Goal: Task Accomplishment & Management: Use online tool/utility

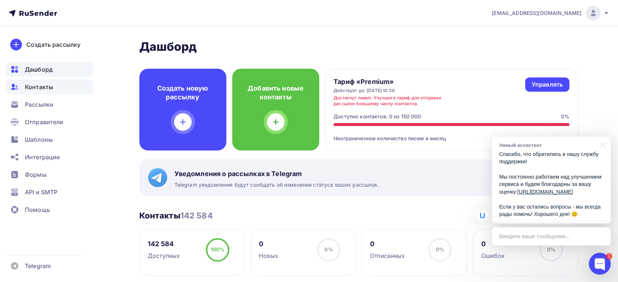
click at [41, 87] on span "Контакты" at bounding box center [39, 87] width 28 height 9
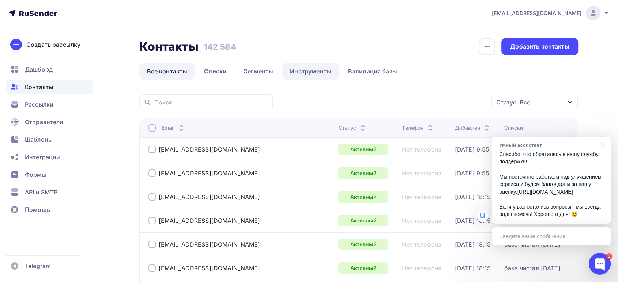
click at [310, 71] on link "Инструменты" at bounding box center [310, 71] width 57 height 17
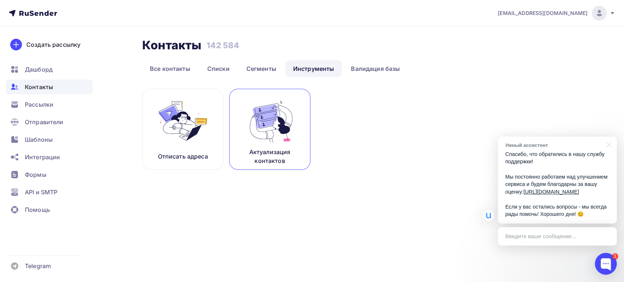
click at [280, 126] on img at bounding box center [269, 121] width 49 height 46
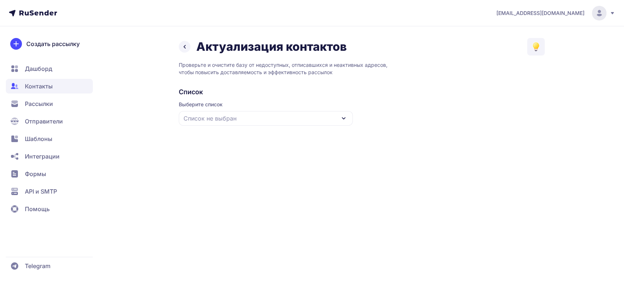
click at [280, 122] on div "Список не выбран" at bounding box center [266, 118] width 174 height 15
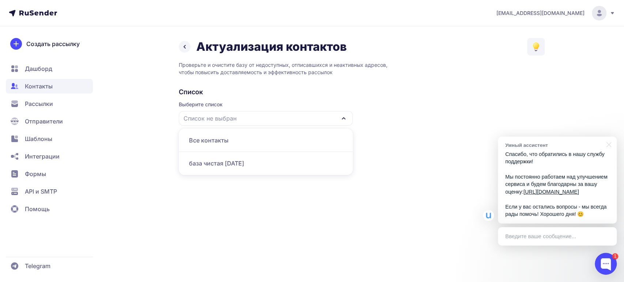
click at [216, 164] on div "база чистая [DATE]" at bounding box center [265, 164] width 165 height 18
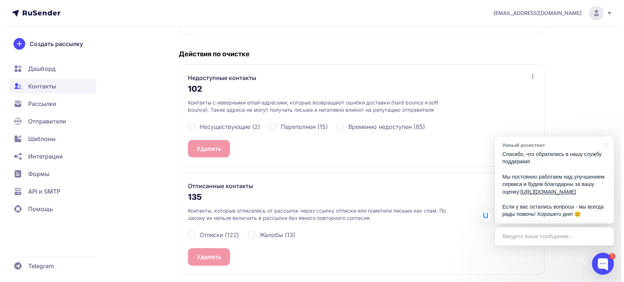
scroll to position [135, 0]
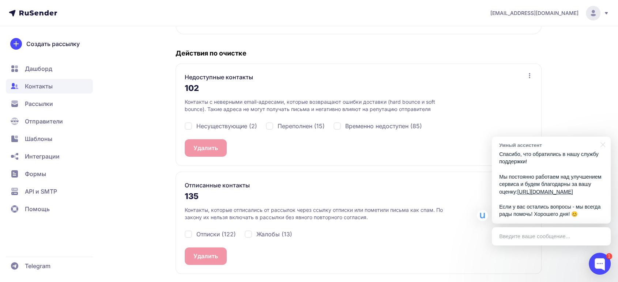
click at [209, 124] on span "Несуществующие (2)" at bounding box center [226, 126] width 61 height 9
checkbox input "true"
click at [269, 124] on div "Переполнен (15)" at bounding box center [295, 126] width 59 height 9
checkbox input "true"
click at [342, 125] on div "Временно недоступен (85)" at bounding box center [377, 126] width 88 height 9
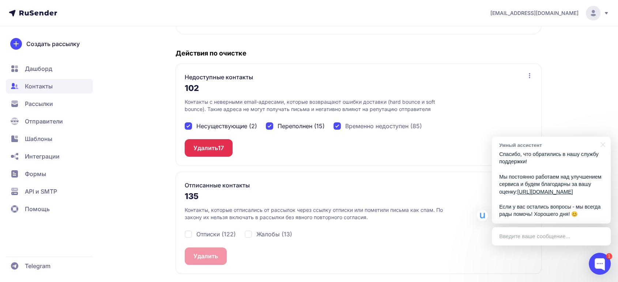
checkbox input "true"
click at [206, 147] on button "Удалить 102" at bounding box center [211, 148] width 52 height 18
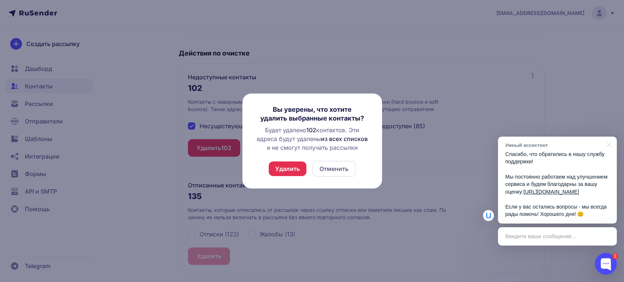
click at [286, 166] on button "Удалить" at bounding box center [288, 169] width 38 height 15
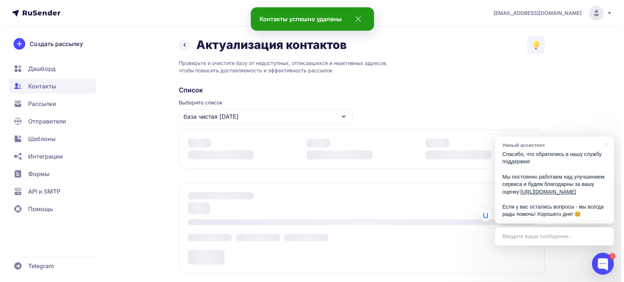
scroll to position [117, 0]
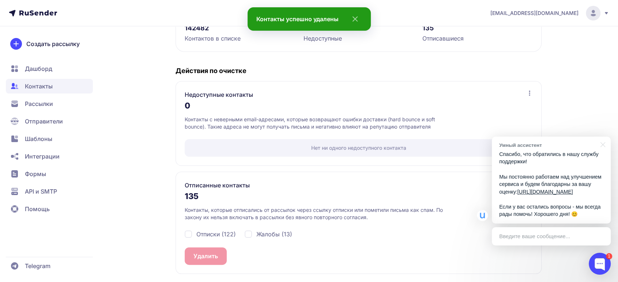
click at [219, 232] on span "Отписки (122)" at bounding box center [215, 234] width 39 height 9
checkbox input "true"
click at [254, 233] on div "Жалобы (13)" at bounding box center [269, 234] width 48 height 9
checkbox input "true"
click at [208, 256] on button "Удалить 135" at bounding box center [211, 257] width 52 height 18
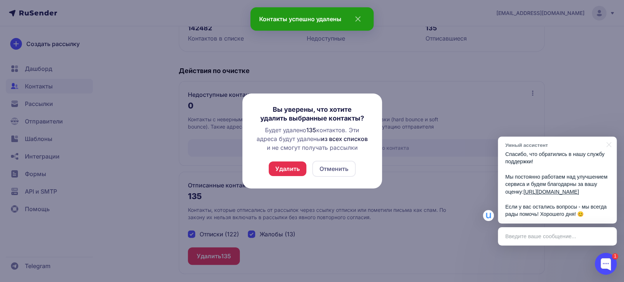
click at [279, 172] on button "Удалить" at bounding box center [288, 169] width 38 height 15
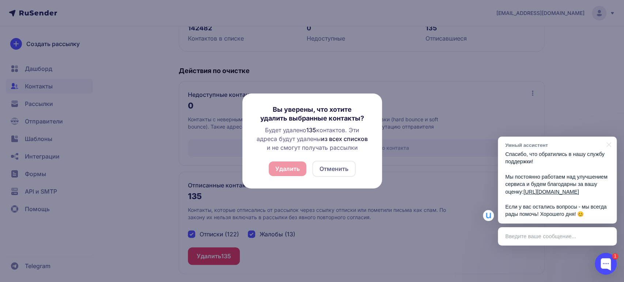
click at [288, 166] on div "Удалить Отменить" at bounding box center [312, 169] width 87 height 16
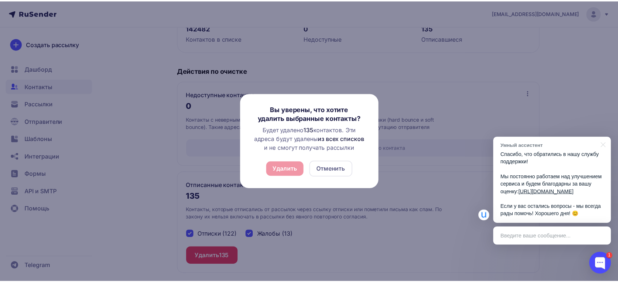
scroll to position [2, 0]
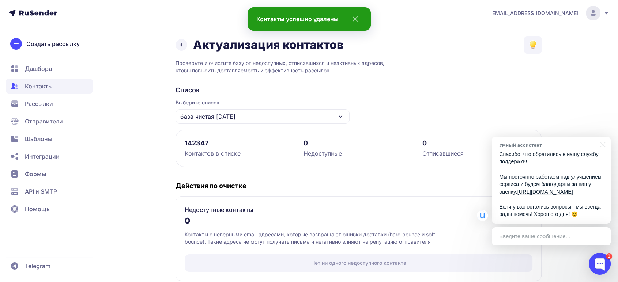
click at [34, 68] on span "Дашборд" at bounding box center [38, 68] width 27 height 9
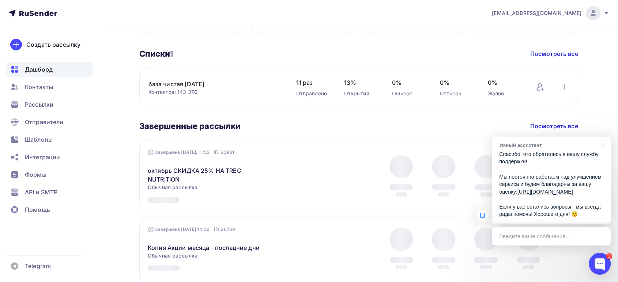
scroll to position [244, 0]
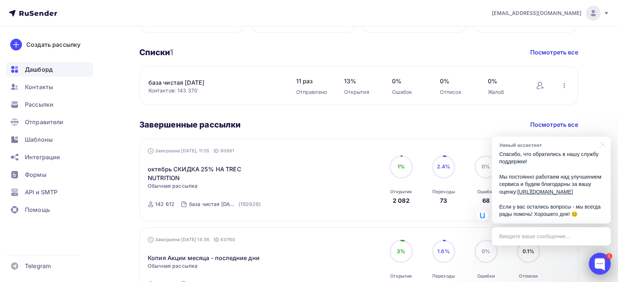
click at [601, 265] on div at bounding box center [600, 264] width 22 height 22
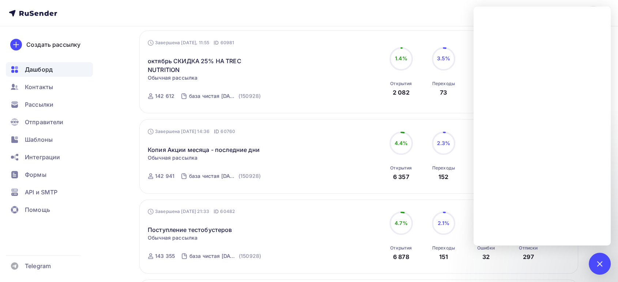
scroll to position [366, 0]
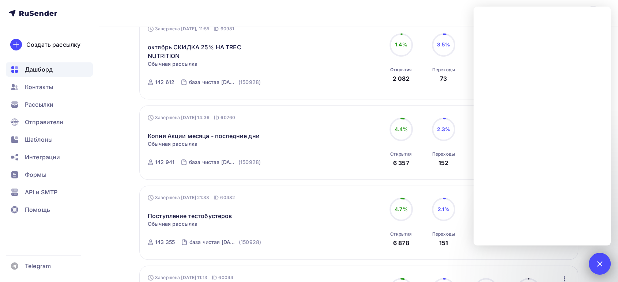
click at [599, 265] on div at bounding box center [600, 264] width 10 height 10
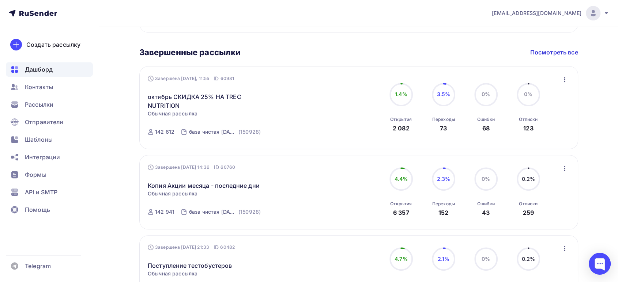
scroll to position [302, 0]
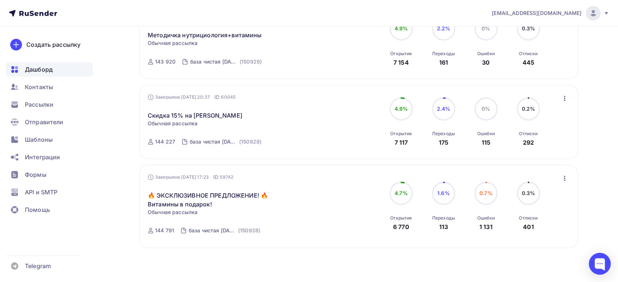
scroll to position [546, 0]
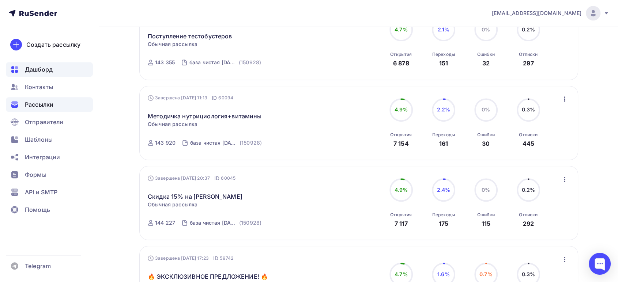
click at [41, 102] on span "Рассылки" at bounding box center [39, 104] width 29 height 9
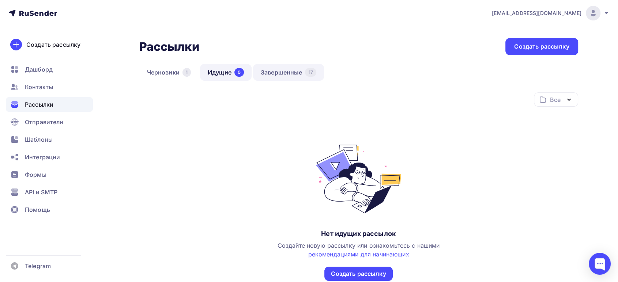
click at [278, 72] on link "Завершенные 17" at bounding box center [288, 72] width 71 height 17
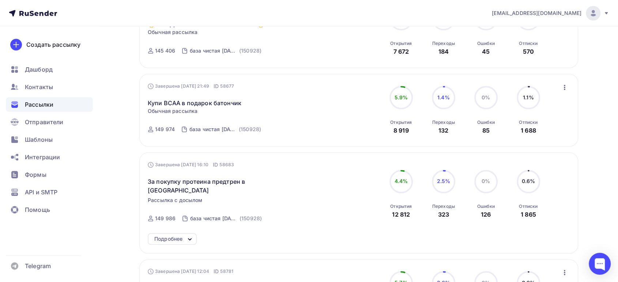
scroll to position [556, 0]
